Goal: Task Accomplishment & Management: Use online tool/utility

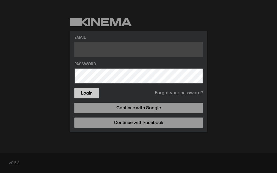
type input "alexis.rogers@llcc.edu"
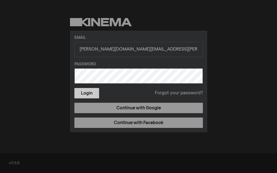
click at [87, 95] on button "Login" at bounding box center [86, 93] width 25 height 10
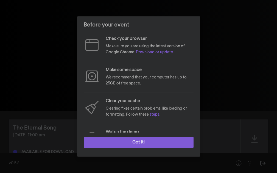
click at [146, 141] on button "Got it!" at bounding box center [139, 142] width 110 height 11
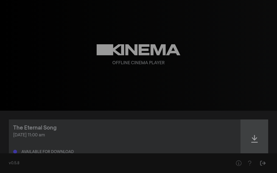
click at [252, 134] on div at bounding box center [253, 139] width 27 height 39
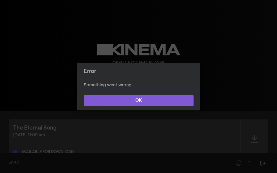
click at [179, 104] on button "OK" at bounding box center [139, 100] width 110 height 11
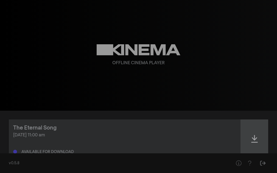
click at [244, 140] on div at bounding box center [253, 139] width 27 height 39
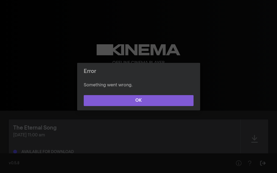
click at [151, 105] on button "OK" at bounding box center [139, 100] width 110 height 11
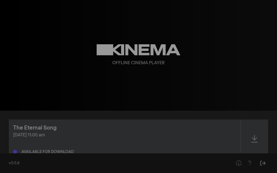
drag, startPoint x: 58, startPoint y: 152, endPoint x: 68, endPoint y: 152, distance: 10.7
click at [57, 152] on div "Available for download" at bounding box center [47, 152] width 52 height 4
drag, startPoint x: 258, startPoint y: 0, endPoint x: 161, endPoint y: 101, distance: 140.3
click at [161, 101] on div "Offline Cinema Player" at bounding box center [138, 55] width 197 height 111
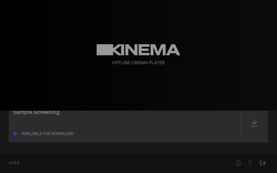
scroll to position [65, 0]
click at [236, 164] on icon "Help" at bounding box center [237, 163] width 5 height 5
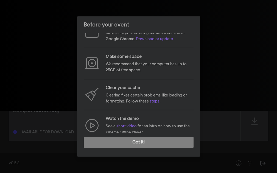
scroll to position [0, 0]
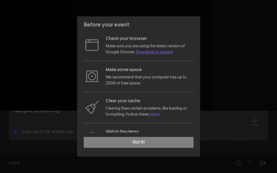
click at [164, 51] on link "Download or update" at bounding box center [154, 52] width 37 height 4
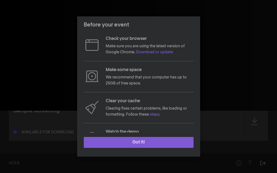
drag, startPoint x: 172, startPoint y: 139, endPoint x: 204, endPoint y: 162, distance: 39.5
click at [172, 140] on button "Got it!" at bounding box center [139, 142] width 110 height 11
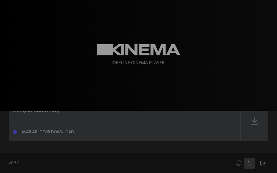
click at [248, 164] on icon "Help" at bounding box center [249, 163] width 7 height 5
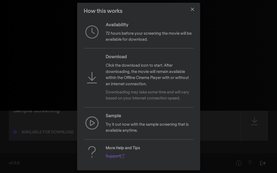
scroll to position [14, 0]
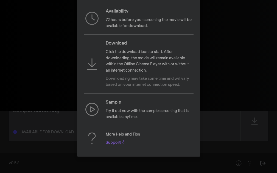
click at [113, 143] on link "Support" at bounding box center [115, 143] width 19 height 4
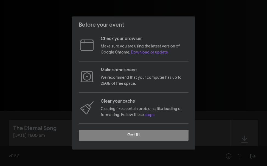
click at [183, 129] on footer "Got it!" at bounding box center [133, 137] width 123 height 24
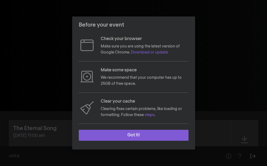
click at [175, 132] on button "Got it!" at bounding box center [134, 135] width 110 height 11
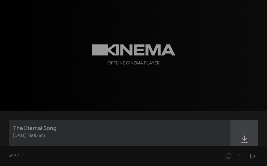
click at [240, 140] on div at bounding box center [243, 139] width 27 height 39
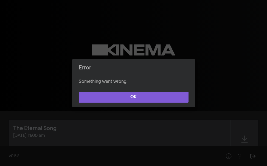
click at [173, 93] on button "OK" at bounding box center [134, 97] width 110 height 11
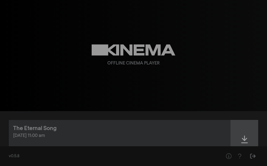
click at [239, 140] on div at bounding box center [243, 139] width 27 height 39
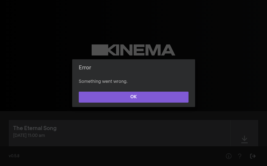
click at [181, 95] on button "OK" at bounding box center [134, 97] width 110 height 11
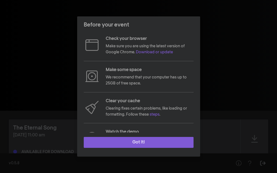
click at [167, 143] on button "Got it!" at bounding box center [139, 142] width 110 height 11
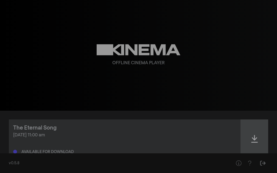
click at [255, 140] on icon at bounding box center [254, 139] width 7 height 9
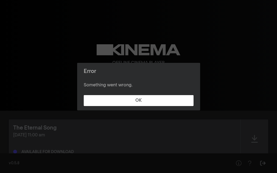
click at [144, 87] on p "Something went wrong." at bounding box center [139, 85] width 110 height 7
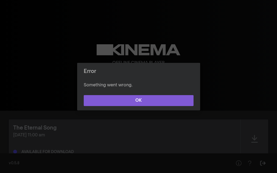
click at [144, 96] on button "OK" at bounding box center [139, 100] width 110 height 11
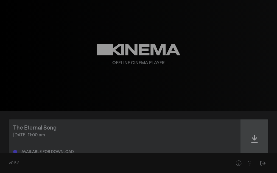
click at [252, 131] on div at bounding box center [253, 139] width 27 height 39
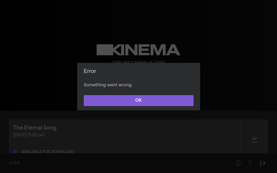
click at [187, 101] on button "OK" at bounding box center [139, 100] width 110 height 11
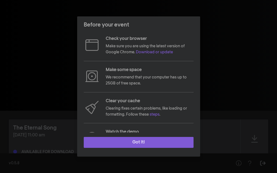
click at [170, 141] on button "Got it!" at bounding box center [139, 142] width 110 height 11
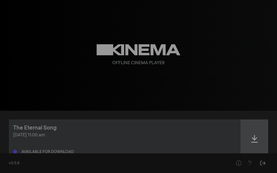
click at [248, 136] on div at bounding box center [253, 139] width 27 height 39
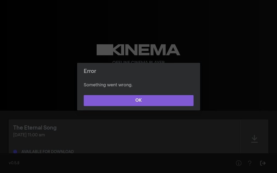
click at [189, 97] on button "OK" at bounding box center [139, 100] width 110 height 11
